Goal: Go to known website: Access a specific website the user already knows

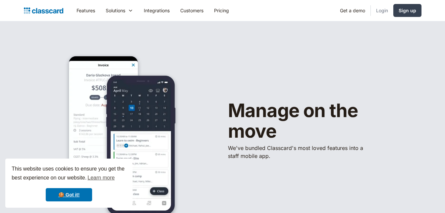
drag, startPoint x: 0, startPoint y: 0, endPoint x: 382, endPoint y: 12, distance: 382.1
click at [382, 12] on link "Login" at bounding box center [382, 10] width 23 height 15
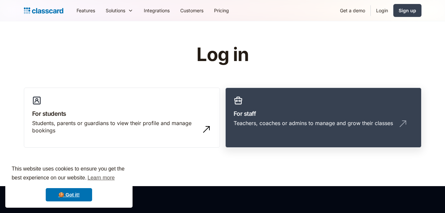
click at [256, 125] on div "Teachers, coaches or admins to manage and grow their classes" at bounding box center [313, 122] width 159 height 7
